Goal: Transaction & Acquisition: Purchase product/service

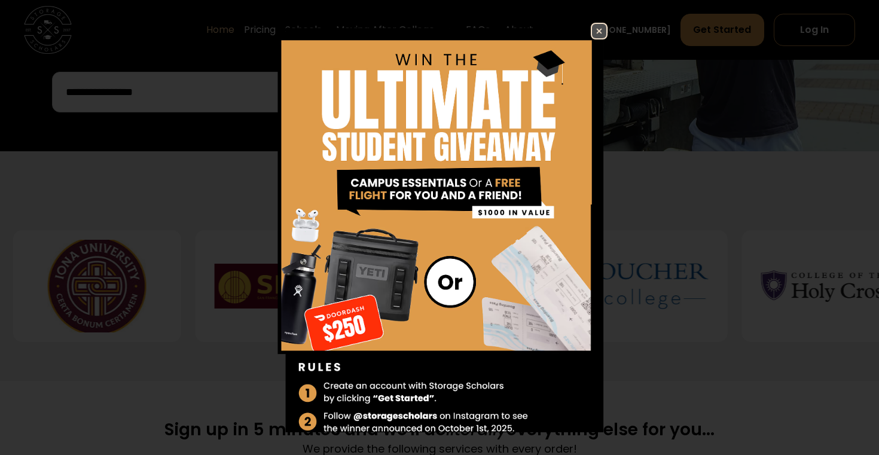
scroll to position [402, 0]
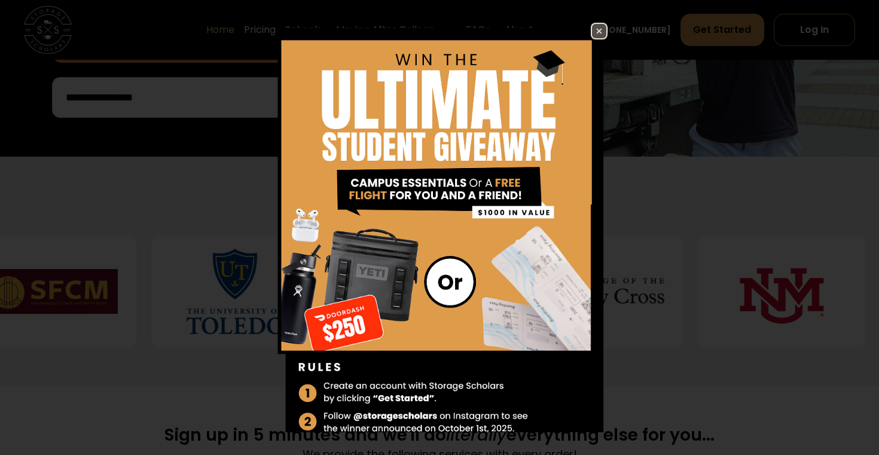
click at [598, 26] on img at bounding box center [599, 31] width 14 height 14
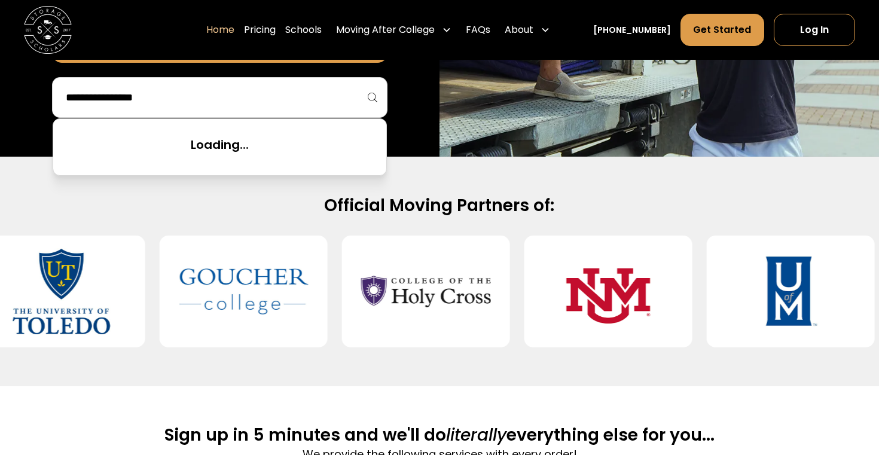
click at [96, 100] on input "search" at bounding box center [220, 97] width 310 height 20
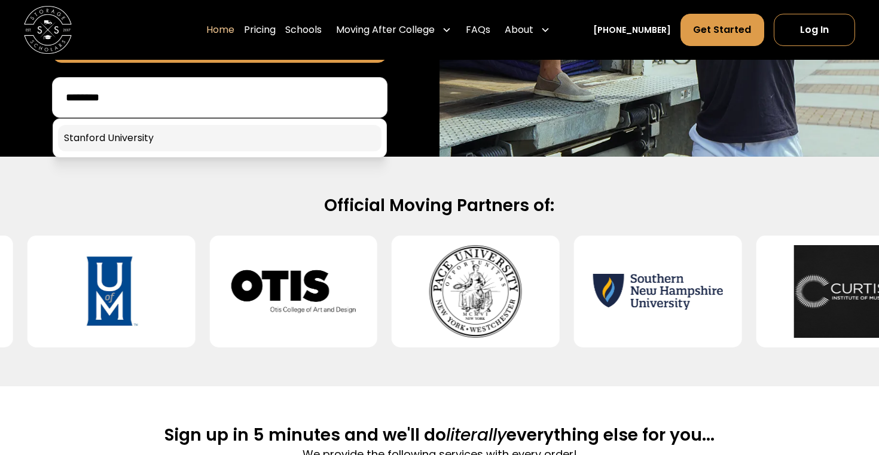
type input "********"
click at [124, 132] on link at bounding box center [219, 138] width 323 height 26
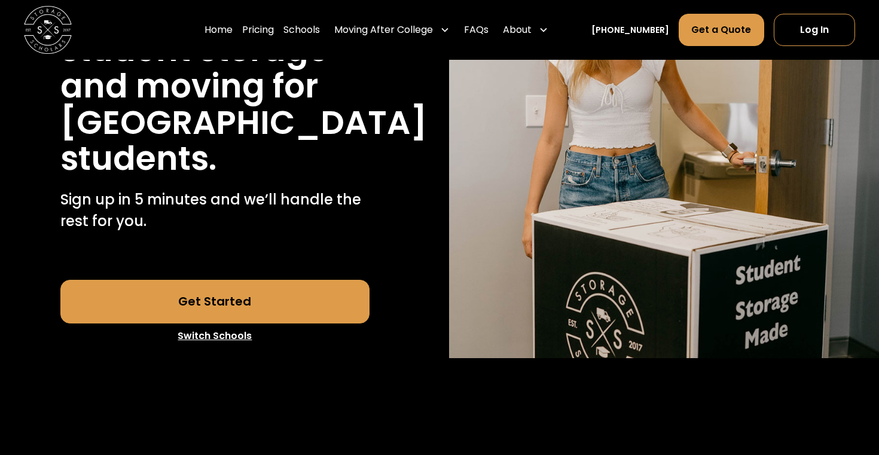
scroll to position [218, 0]
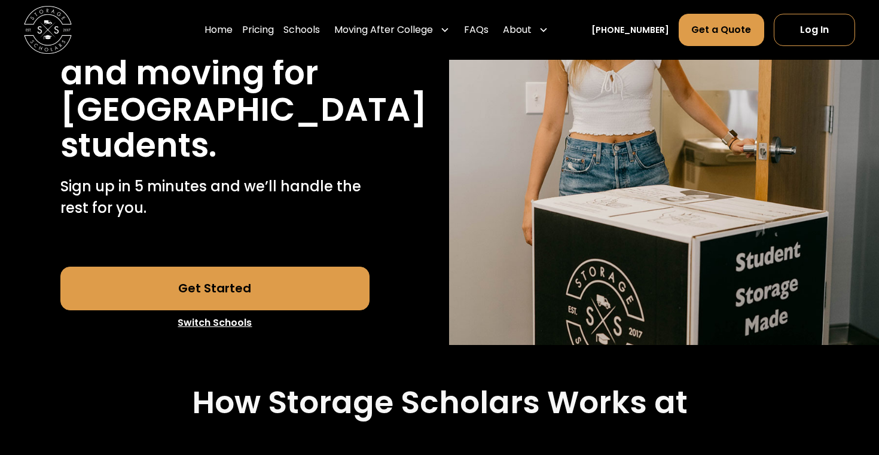
click at [277, 310] on link "Get Started" at bounding box center [215, 288] width 310 height 43
